Goal: Transaction & Acquisition: Purchase product/service

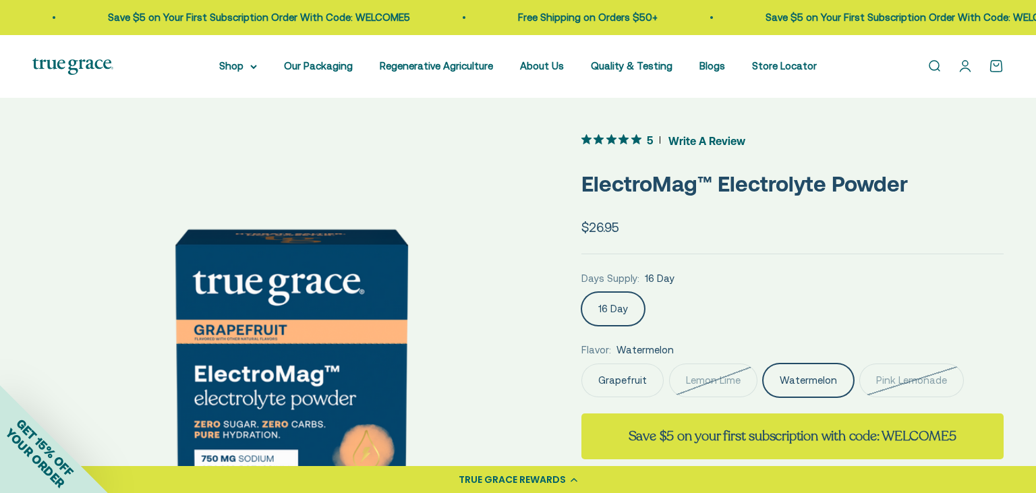
scroll to position [0, 1597]
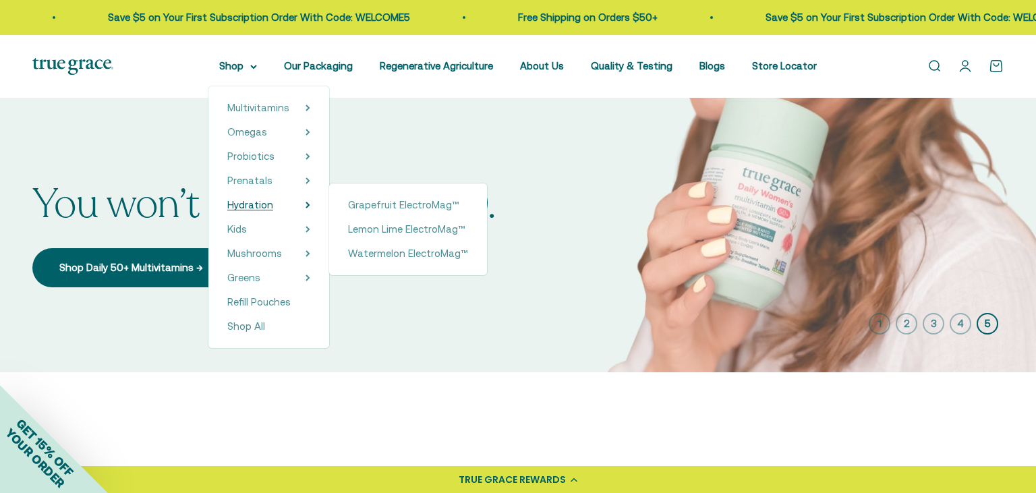
click at [245, 202] on span "Hydration" at bounding box center [250, 204] width 46 height 11
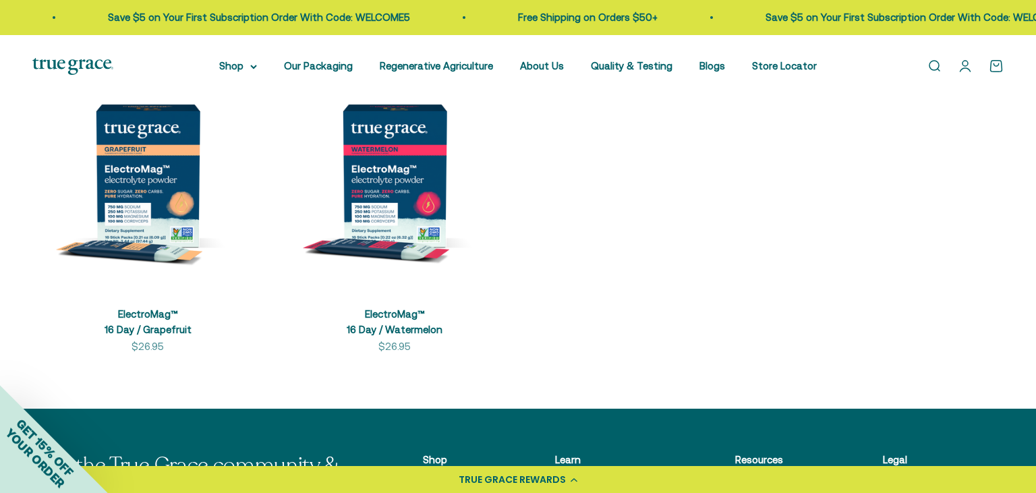
scroll to position [337, 0]
click at [411, 159] on img at bounding box center [394, 175] width 231 height 231
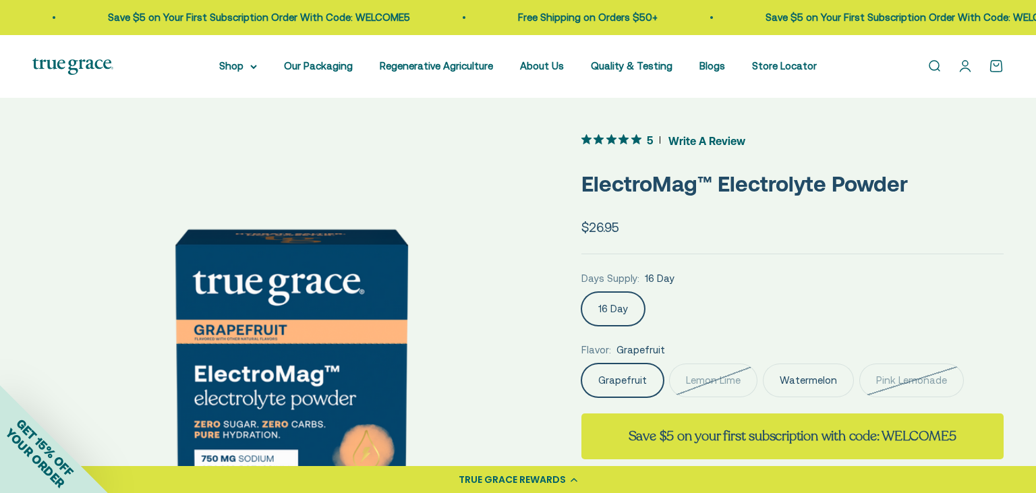
click at [923, 368] on label "Pink Lemonade" at bounding box center [911, 381] width 105 height 34
click at [581, 364] on input "Pink Lemonade" at bounding box center [581, 363] width 1 height 1
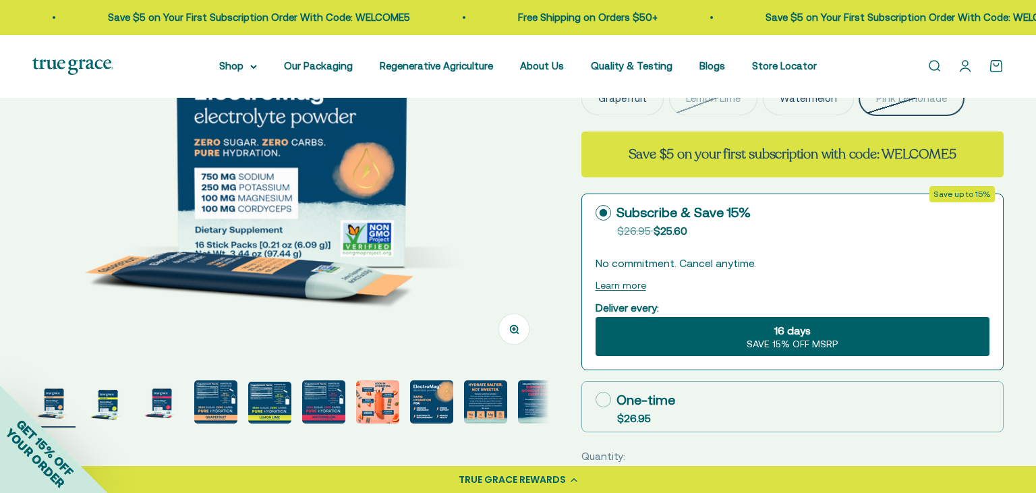
scroll to position [284, 0]
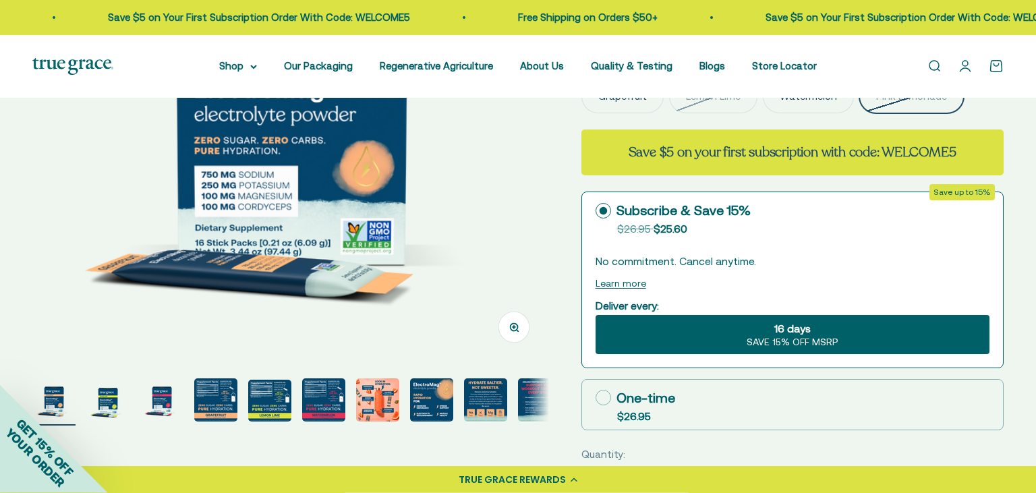
click at [205, 408] on img "Go to item 4" at bounding box center [215, 399] width 43 height 43
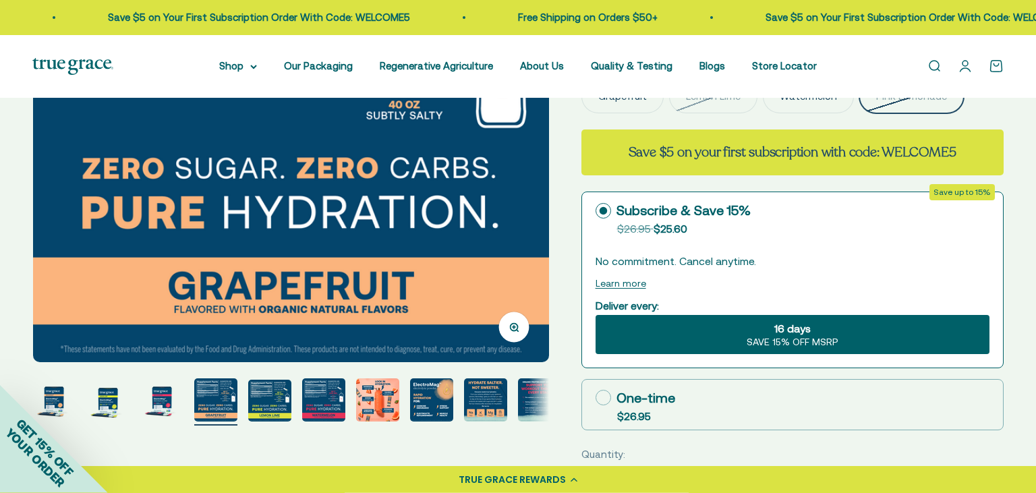
click at [274, 405] on img "Go to item 5" at bounding box center [269, 401] width 43 height 42
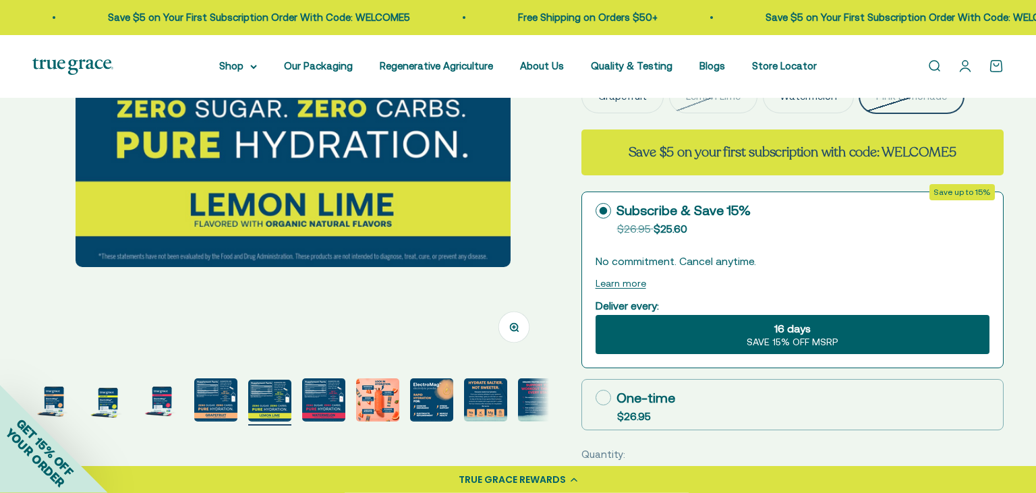
click at [313, 411] on img "Go to item 6" at bounding box center [323, 399] width 43 height 43
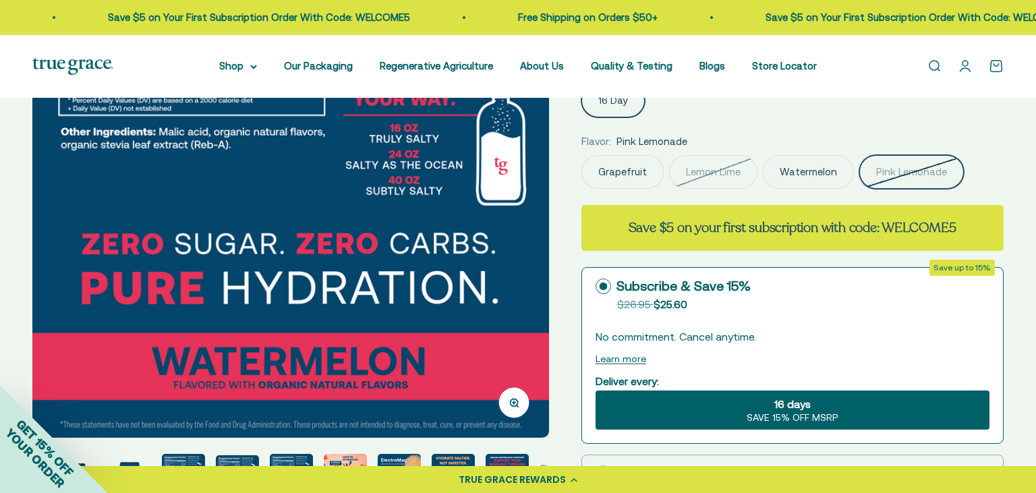
scroll to position [366, 0]
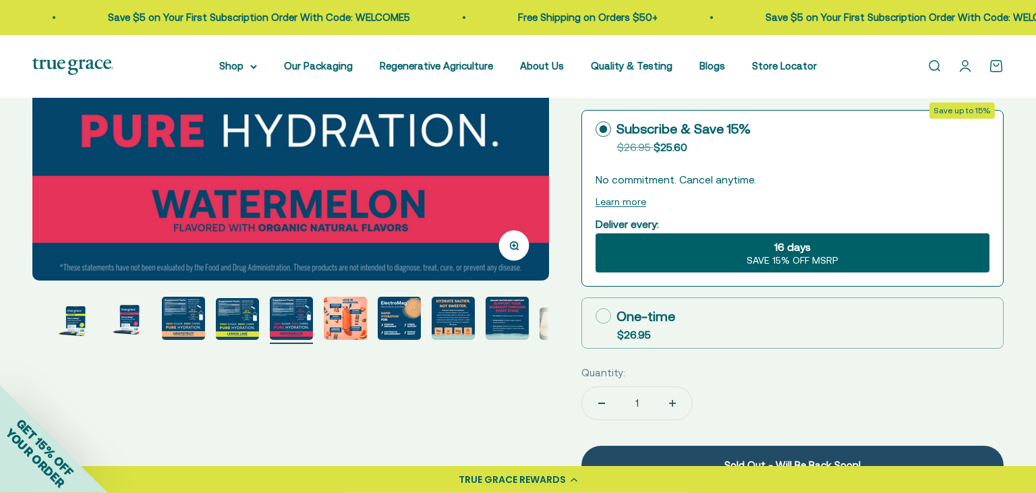
click at [366, 331] on img "Go to item 7" at bounding box center [345, 318] width 43 height 43
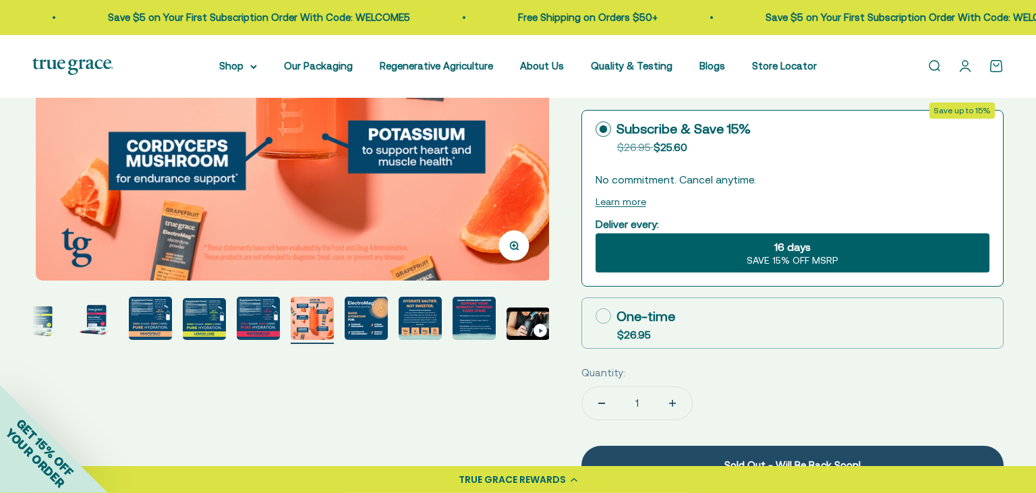
scroll to position [0, 66]
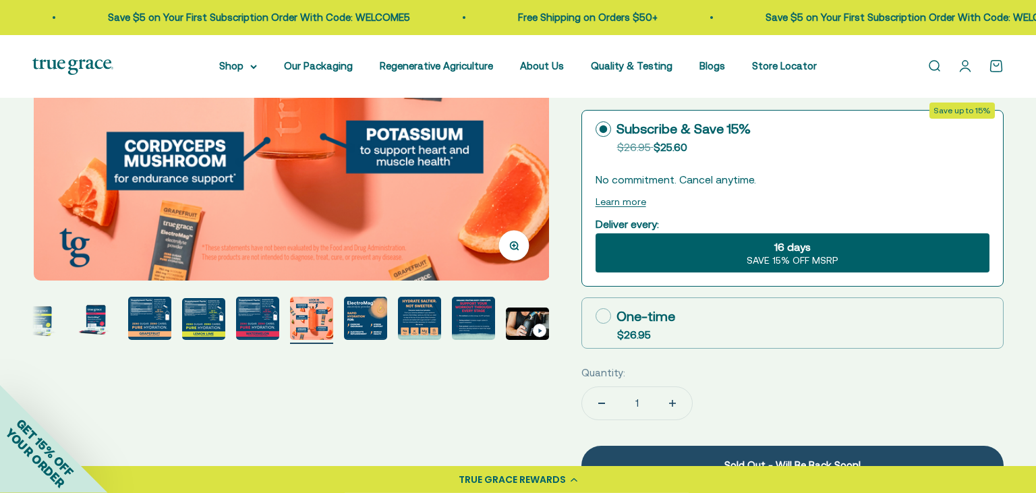
click at [366, 331] on img "Go to item 8" at bounding box center [365, 318] width 43 height 43
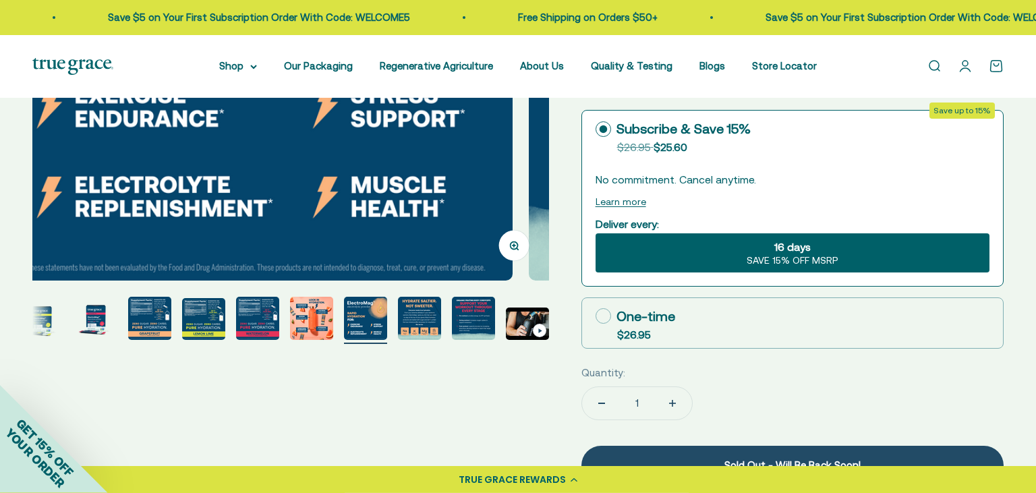
click at [411, 328] on img "Go to item 9" at bounding box center [419, 318] width 43 height 43
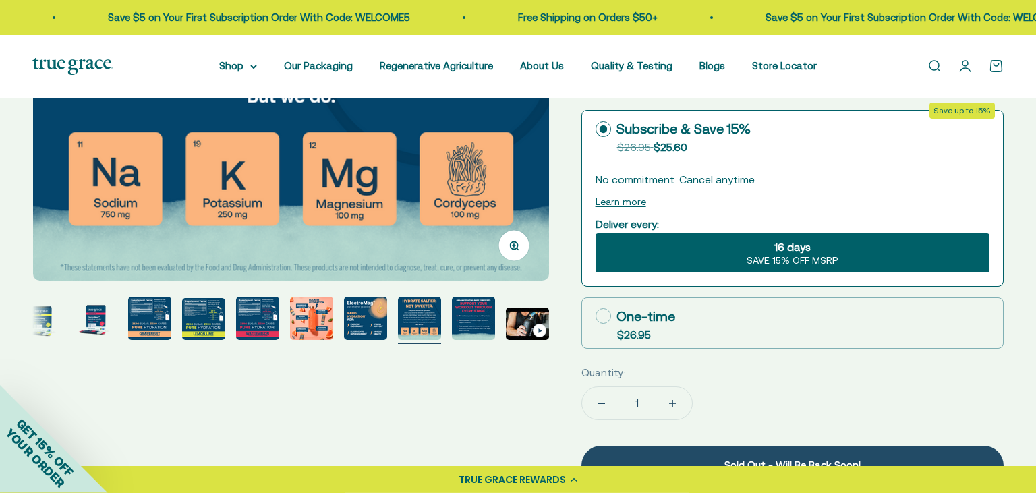
click at [474, 319] on img "Go to item 10" at bounding box center [473, 318] width 43 height 43
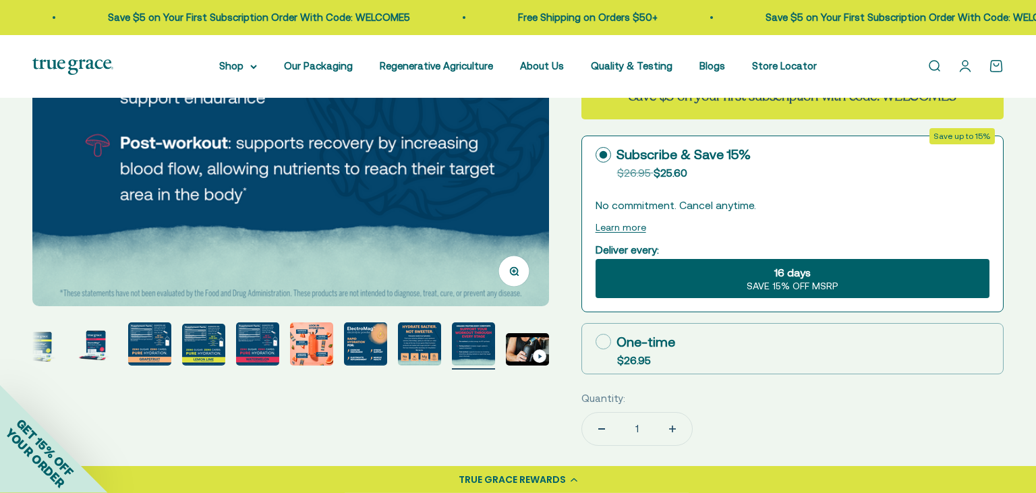
scroll to position [342, 0]
